Goal: Task Accomplishment & Management: Use online tool/utility

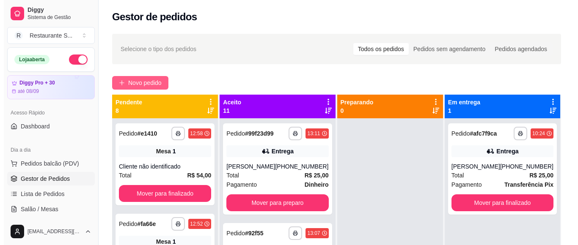
scroll to position [77, 0]
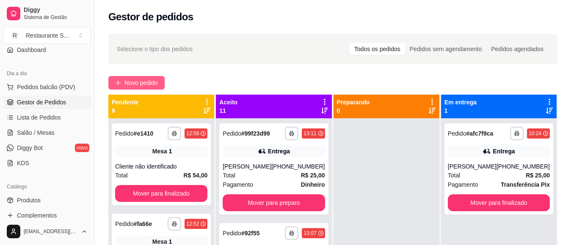
click at [150, 81] on span "Novo pedido" at bounding box center [140, 82] width 33 height 9
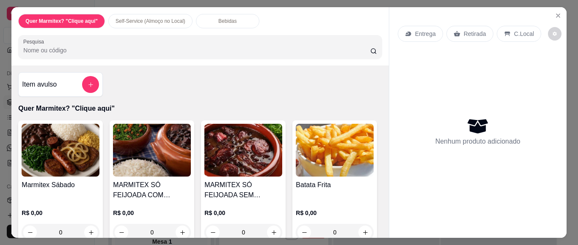
click at [466, 30] on p "Retirada" at bounding box center [475, 34] width 22 height 8
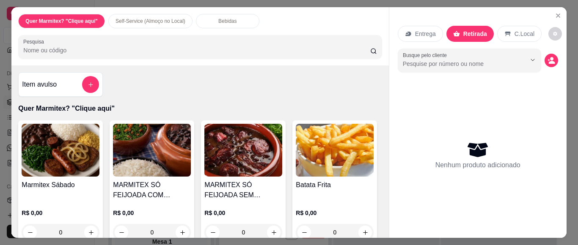
click at [465, 30] on p "Retirada" at bounding box center [475, 34] width 24 height 8
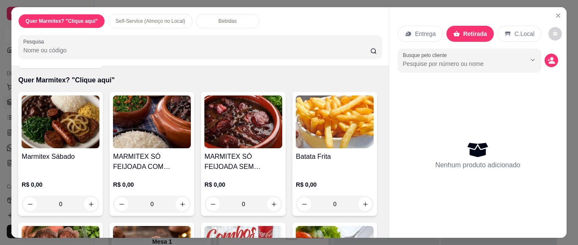
click at [82, 205] on div "0" at bounding box center [61, 204] width 78 height 17
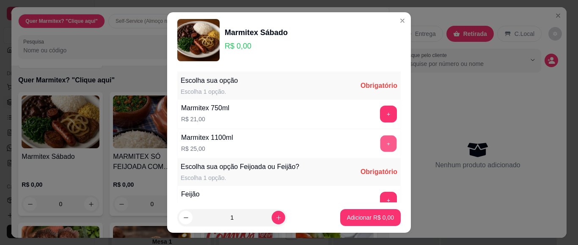
click at [380, 143] on button "+" at bounding box center [388, 144] width 17 height 17
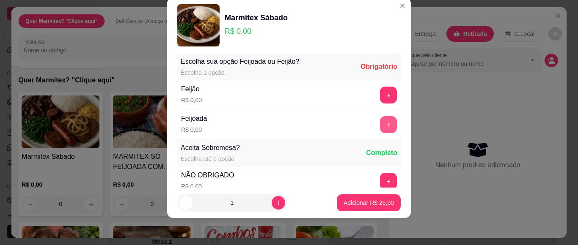
click at [380, 126] on button "+" at bounding box center [388, 124] width 17 height 17
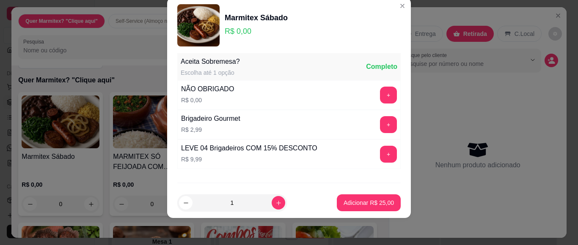
scroll to position [121, 0]
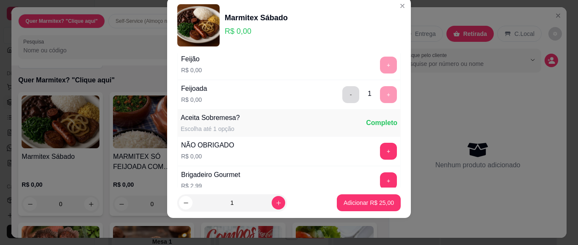
click at [342, 98] on button "-" at bounding box center [350, 94] width 17 height 17
click at [380, 67] on button "+" at bounding box center [388, 65] width 17 height 17
click at [377, 150] on div "+" at bounding box center [389, 151] width 24 height 17
click at [380, 150] on button "+" at bounding box center [388, 151] width 17 height 17
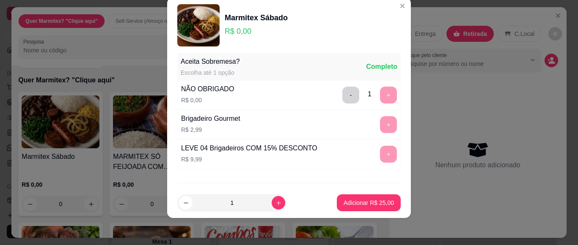
scroll to position [222, 0]
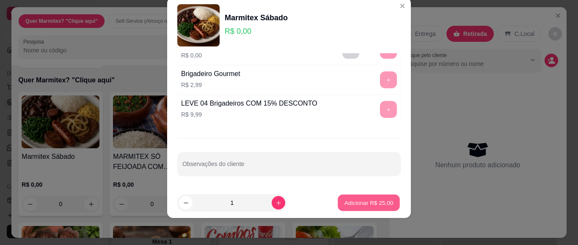
click at [356, 200] on p "Adicionar R$ 25,00" at bounding box center [368, 203] width 49 height 8
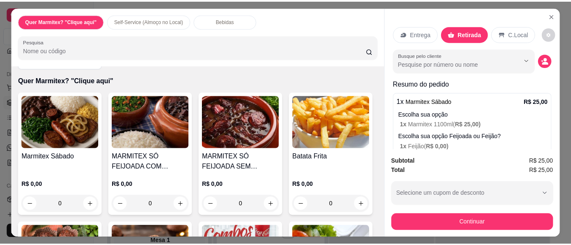
scroll to position [0, 0]
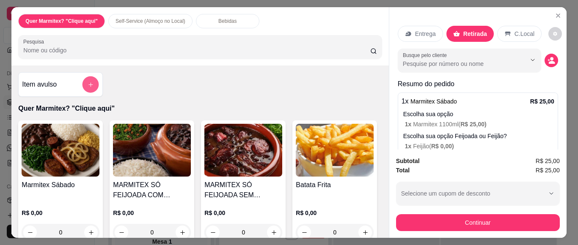
click at [87, 77] on button "add-separate-item" at bounding box center [91, 85] width 17 height 17
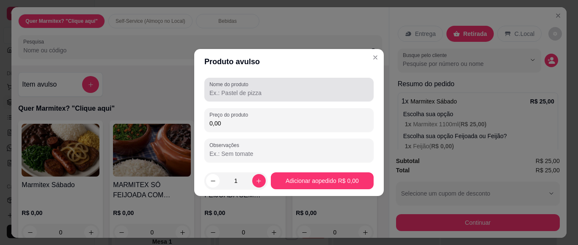
click at [226, 95] on input "Nome do produto" at bounding box center [288, 93] width 159 height 8
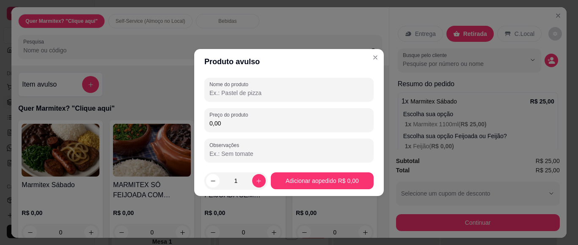
type input "M"
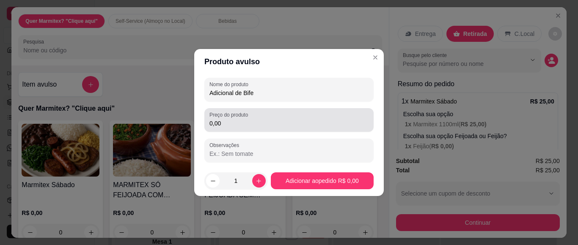
type input "Adicional de Bife"
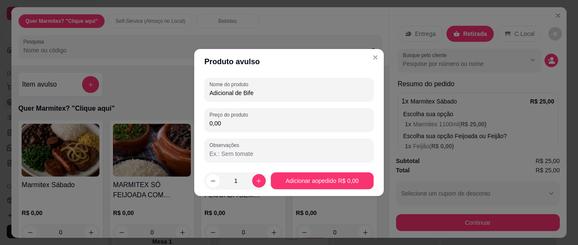
drag, startPoint x: 220, startPoint y: 124, endPoint x: 205, endPoint y: 119, distance: 15.8
click at [205, 119] on div "Preço do produto 0,00" at bounding box center [288, 120] width 169 height 24
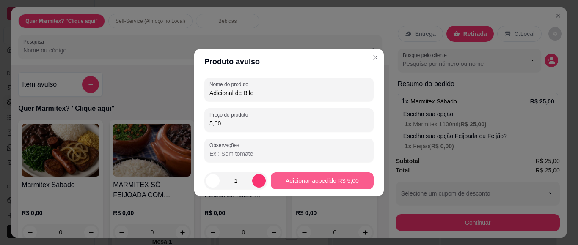
type input "5,00"
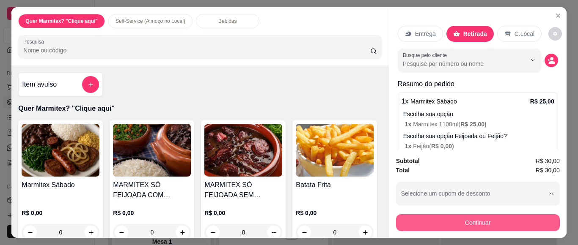
click at [424, 219] on button "Continuar" at bounding box center [478, 223] width 164 height 17
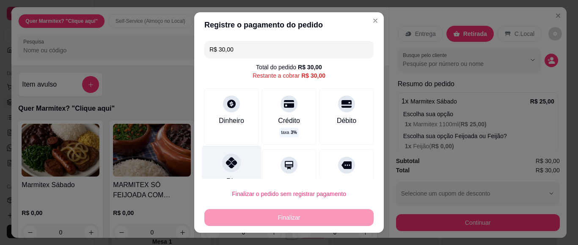
click at [227, 168] on icon at bounding box center [231, 162] width 11 height 11
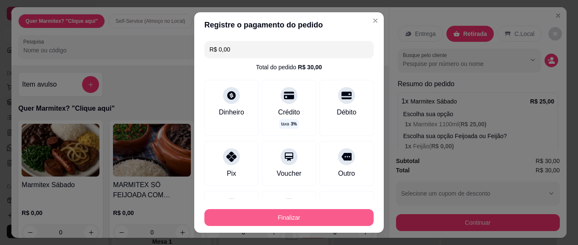
click at [257, 221] on button "Finalizar" at bounding box center [288, 217] width 169 height 17
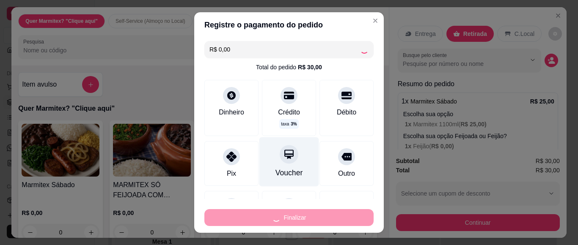
type input "-R$ 30,00"
